Goal: Browse casually: Explore the website without a specific task or goal

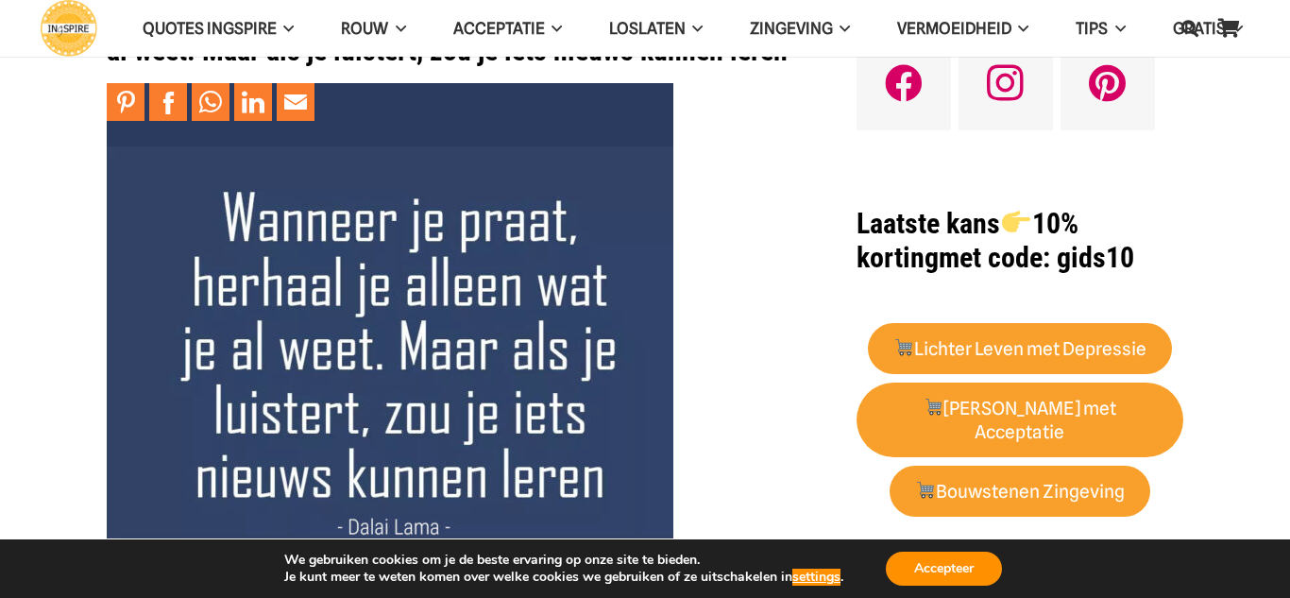
click at [404, 329] on img at bounding box center [390, 366] width 567 height 567
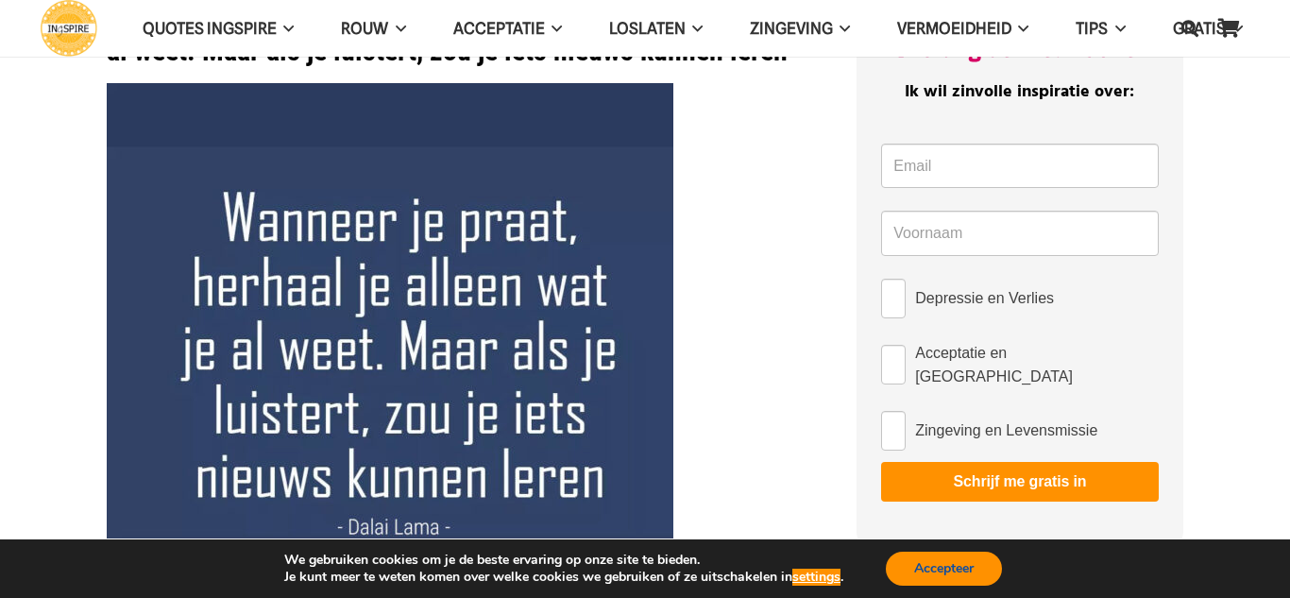
click at [973, 577] on button "Accepteer" at bounding box center [944, 568] width 116 height 34
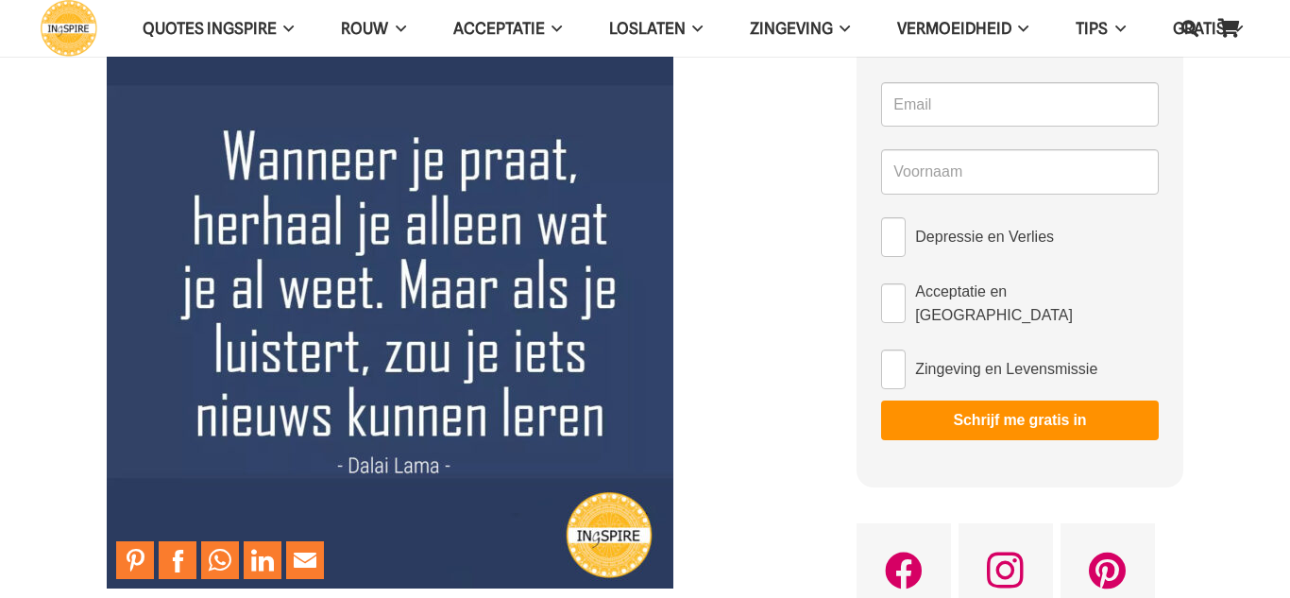
scroll to position [162, 0]
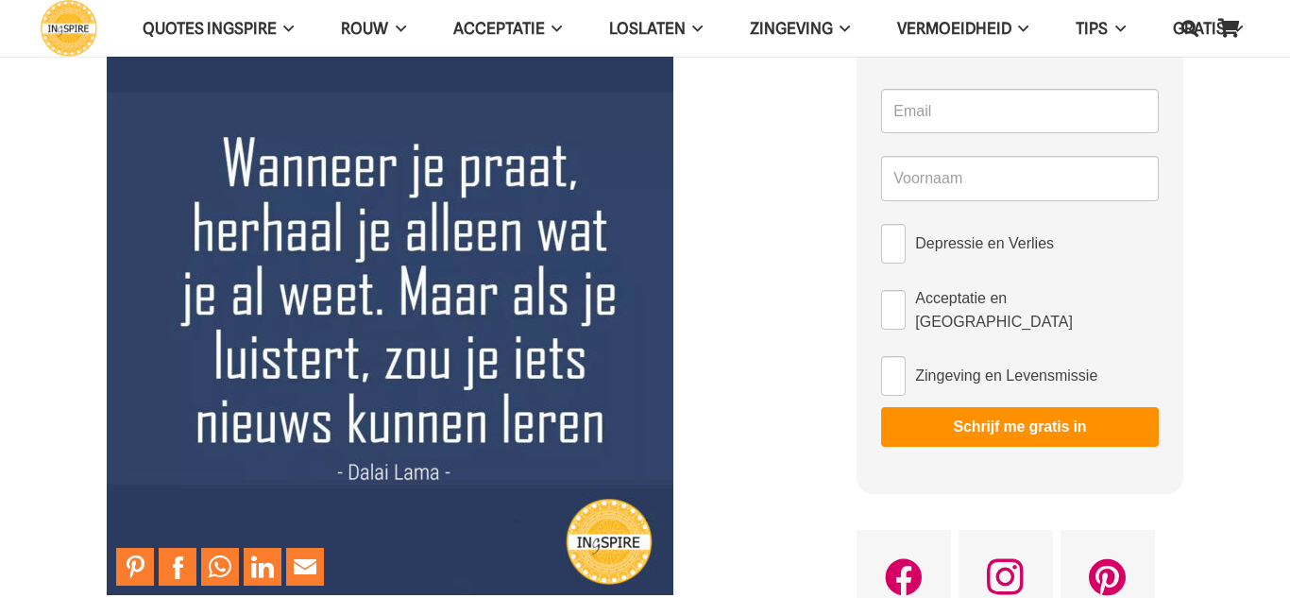
click at [345, 378] on img at bounding box center [390, 311] width 567 height 567
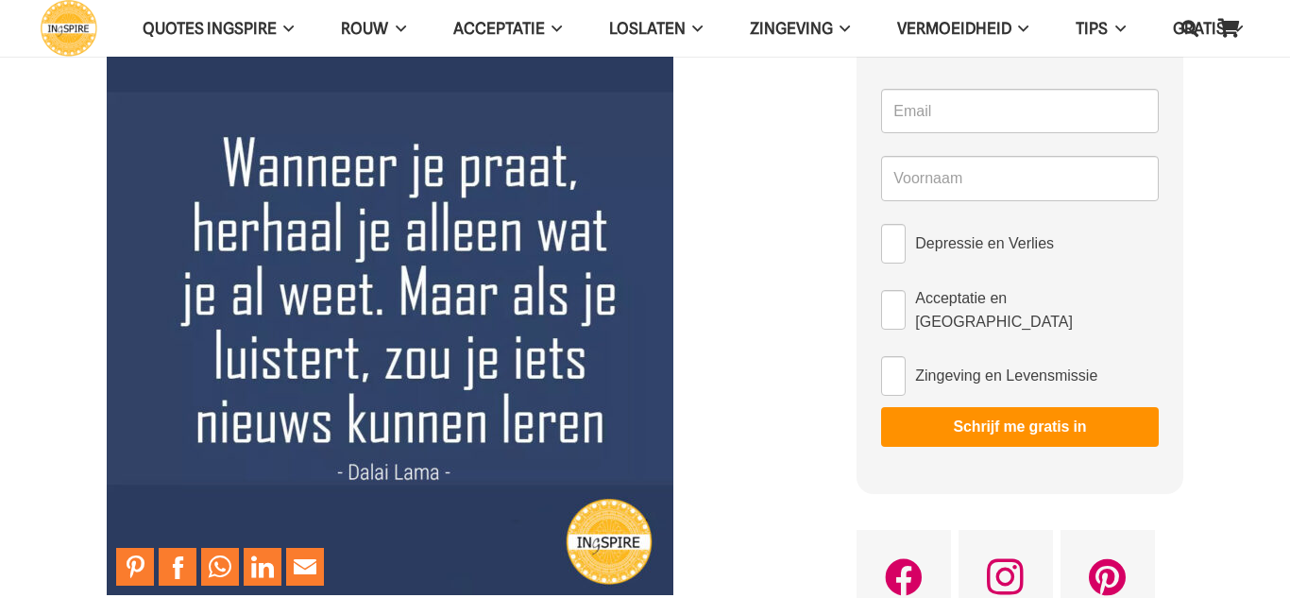
click at [344, 379] on img at bounding box center [390, 311] width 567 height 567
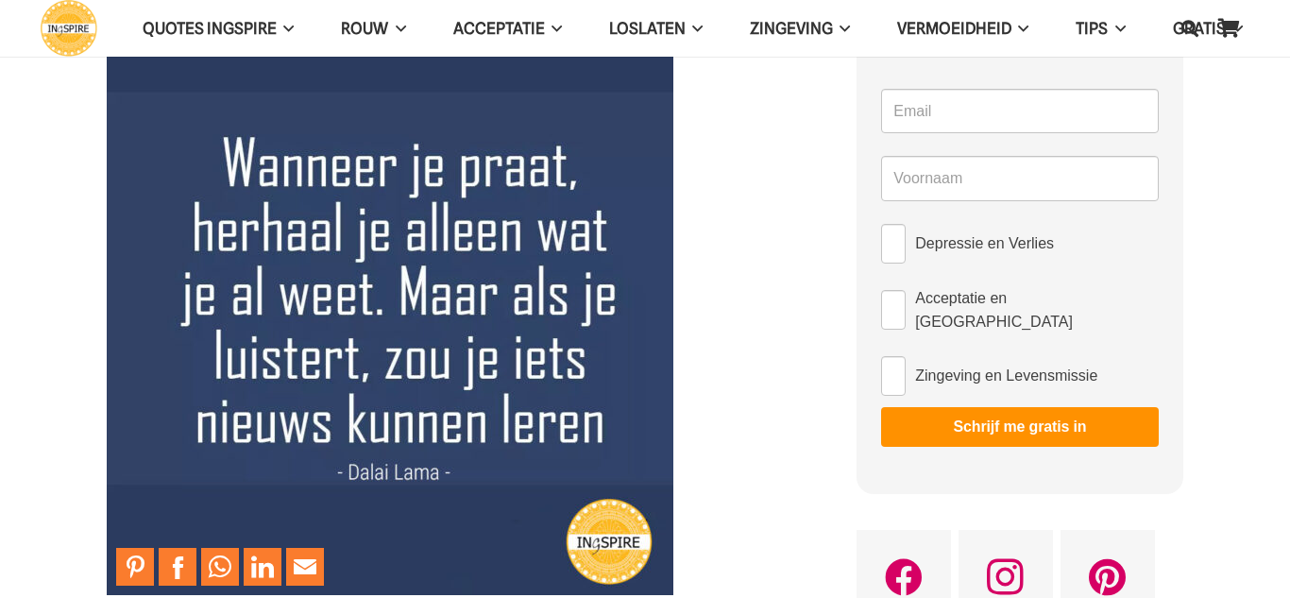
click at [344, 379] on img at bounding box center [390, 311] width 567 height 567
click at [356, 323] on img at bounding box center [390, 311] width 567 height 567
